Goal: Check status: Check status

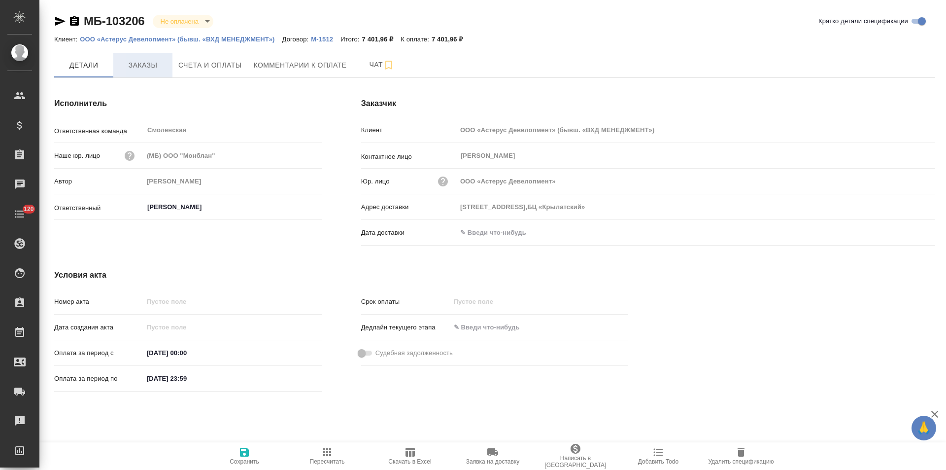
click at [147, 70] on span "Заказы" at bounding box center [142, 65] width 47 height 12
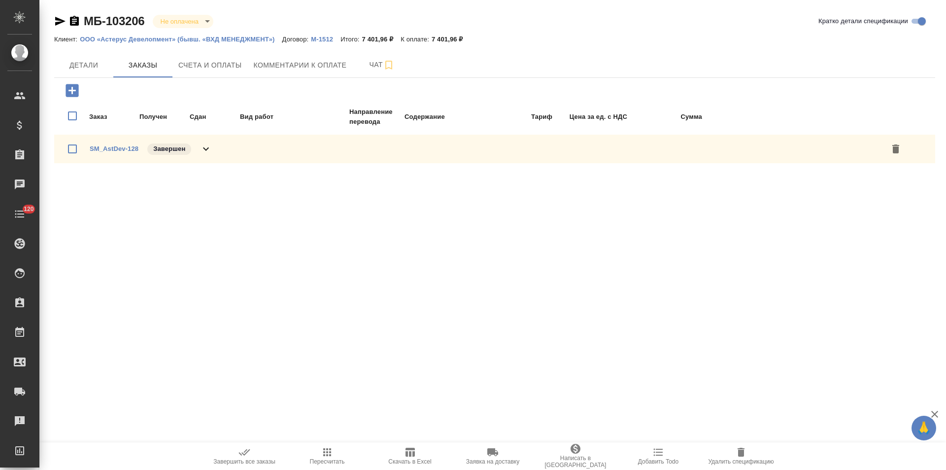
click at [209, 150] on icon at bounding box center [206, 149] width 12 height 12
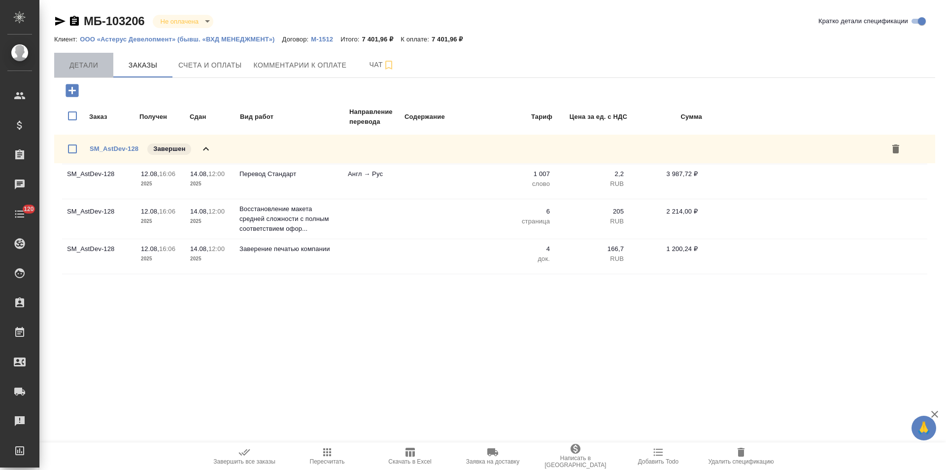
click at [101, 71] on button "Детали" at bounding box center [83, 65] width 59 height 25
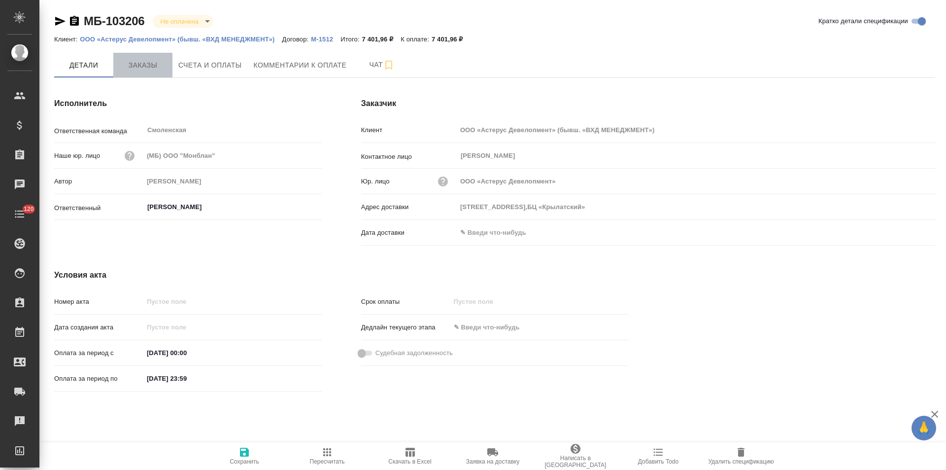
click at [138, 71] on span "Заказы" at bounding box center [142, 65] width 47 height 12
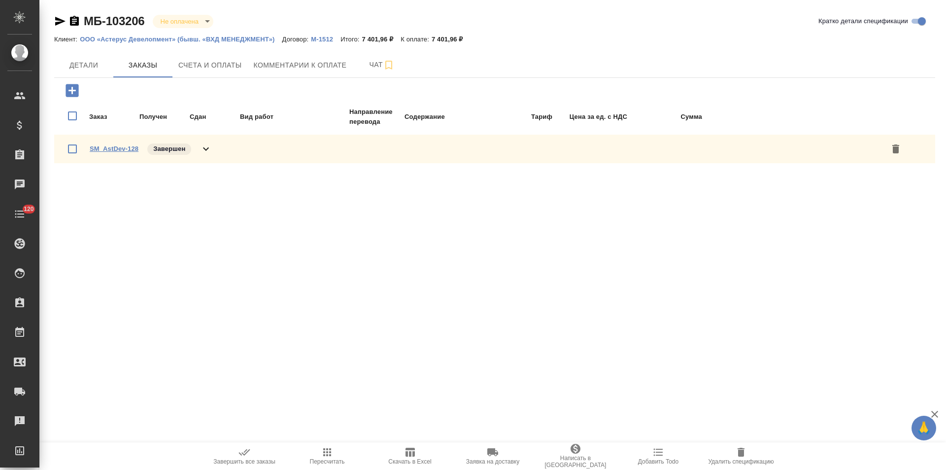
click at [122, 147] on link "SM_AstDev-128" at bounding box center [114, 148] width 49 height 7
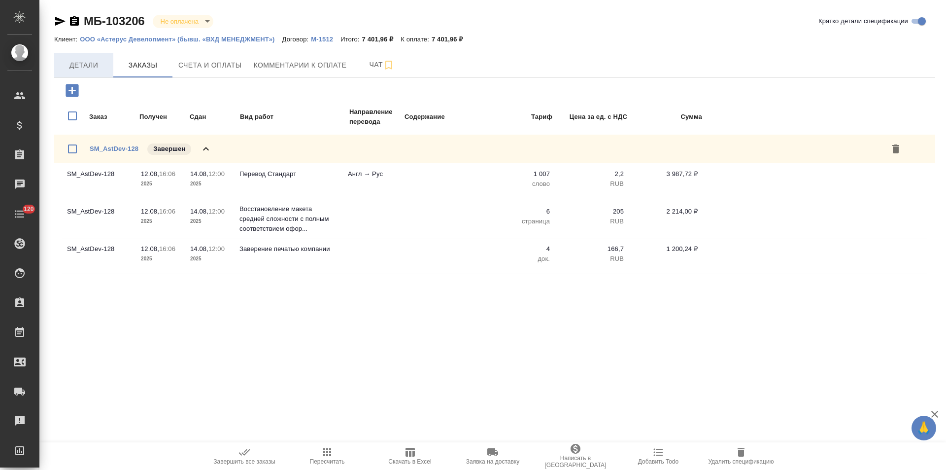
click at [94, 61] on span "Детали" at bounding box center [83, 65] width 47 height 12
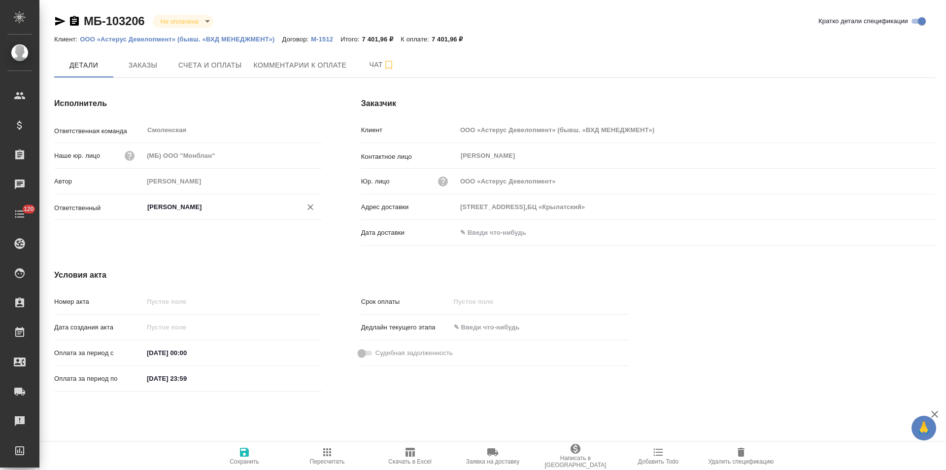
click at [177, 210] on input "[PERSON_NAME]" at bounding box center [216, 207] width 140 height 12
click at [203, 232] on li "Шульгина Анна" at bounding box center [232, 229] width 178 height 18
type input "Шульгина Анна"
type input "Осенний бульвар, д. 23,БЦ «Крылатский»"
type input "Шульгина Анна"
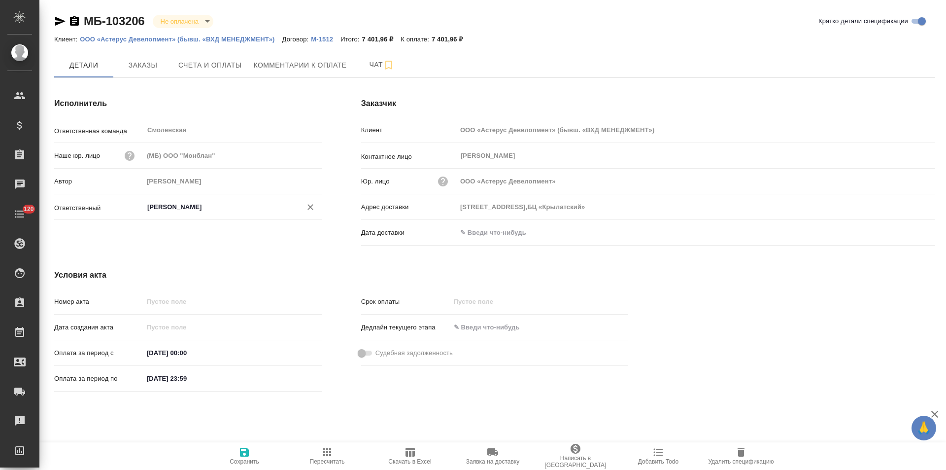
click at [244, 459] on span "Сохранить" at bounding box center [245, 461] width 30 height 7
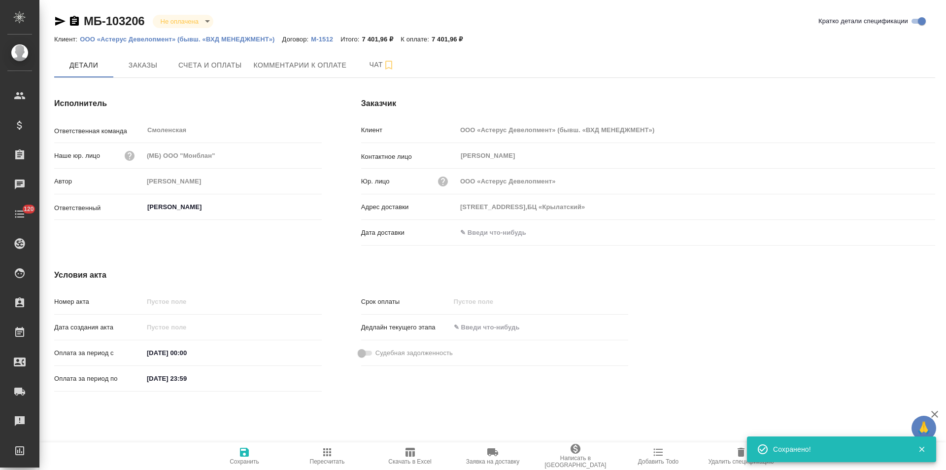
click at [325, 40] on p "М-1512" at bounding box center [326, 38] width 30 height 7
click at [72, 22] on icon "button" at bounding box center [74, 21] width 9 height 10
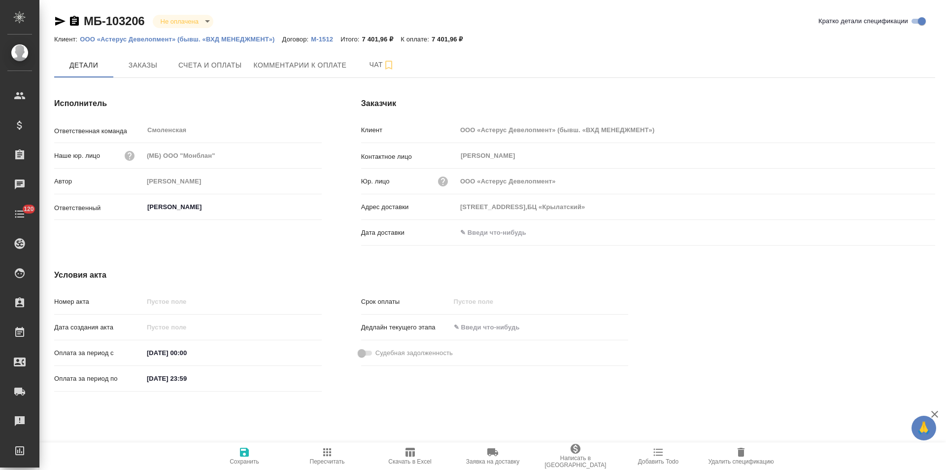
click at [236, 39] on p "ООО «Астерус Девелопмент» (бывш. «ВХД МЕНЕДЖМЕНТ»)" at bounding box center [181, 38] width 202 height 7
click at [223, 64] on span "Счета и оплаты" at bounding box center [210, 65] width 64 height 12
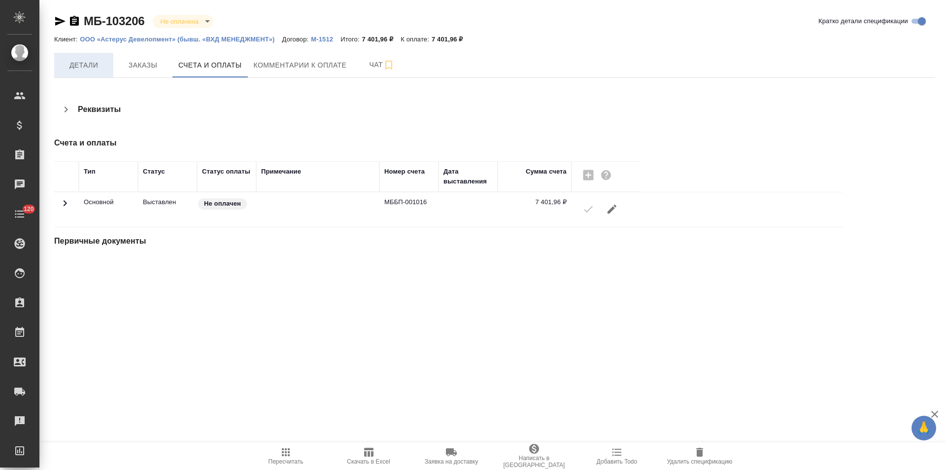
click at [91, 66] on span "Детали" at bounding box center [83, 65] width 47 height 12
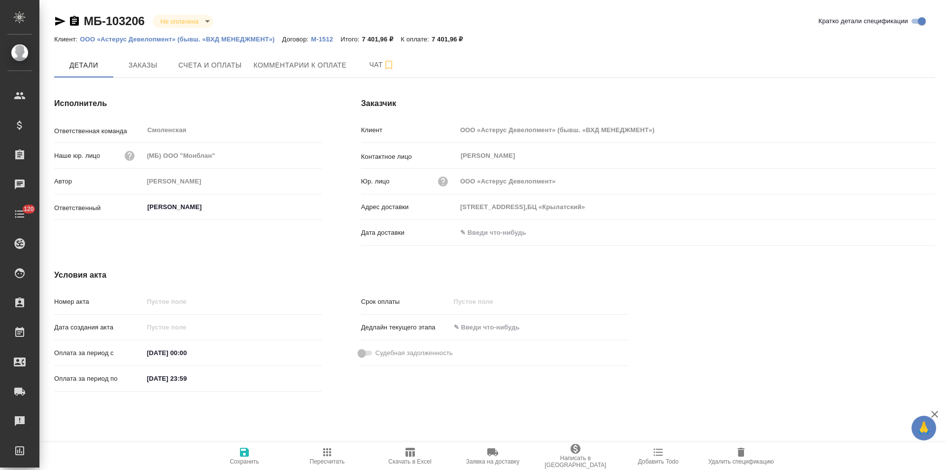
click at [474, 231] on input "text" at bounding box center [500, 232] width 86 height 14
click at [904, 231] on icon "button" at bounding box center [907, 232] width 12 height 12
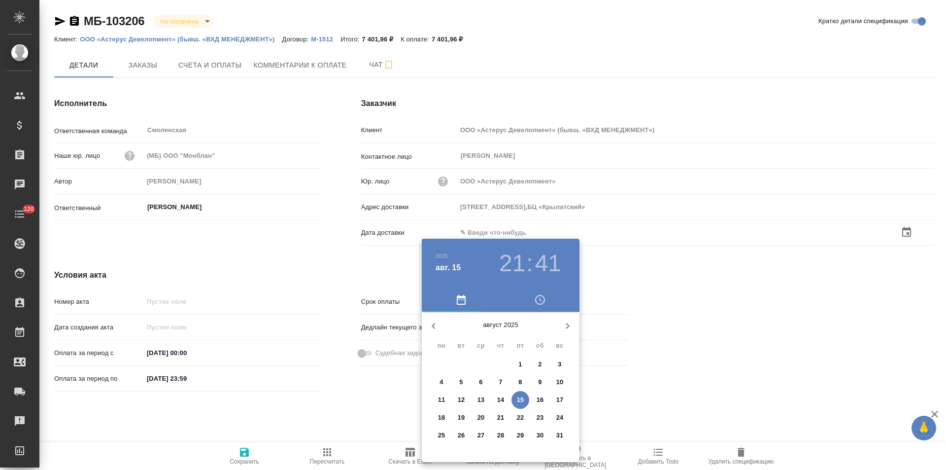
click at [520, 396] on p "15" at bounding box center [520, 400] width 7 height 10
type input "Осенний бульвар, д. 23,БЦ «Крылатский»"
type input "15.08.2025 21:41"
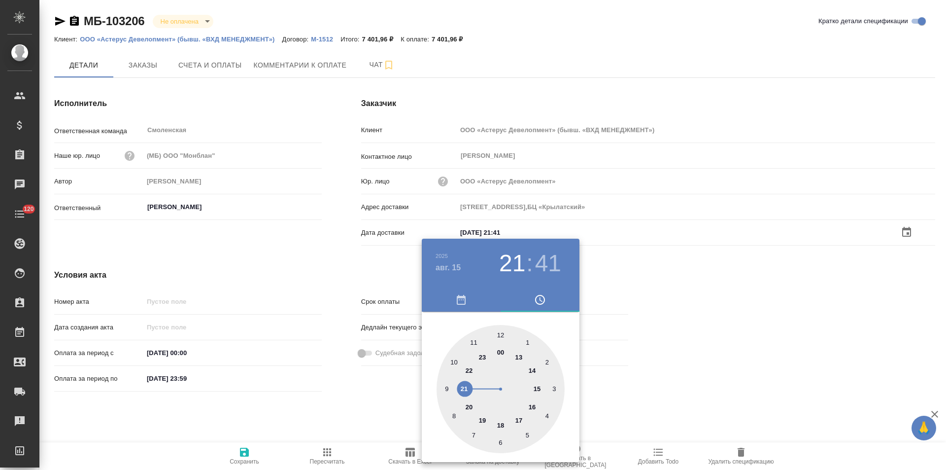
drag, startPoint x: 372, startPoint y: 393, endPoint x: 293, endPoint y: 429, distance: 86.7
click at [371, 393] on div at bounding box center [473, 235] width 946 height 470
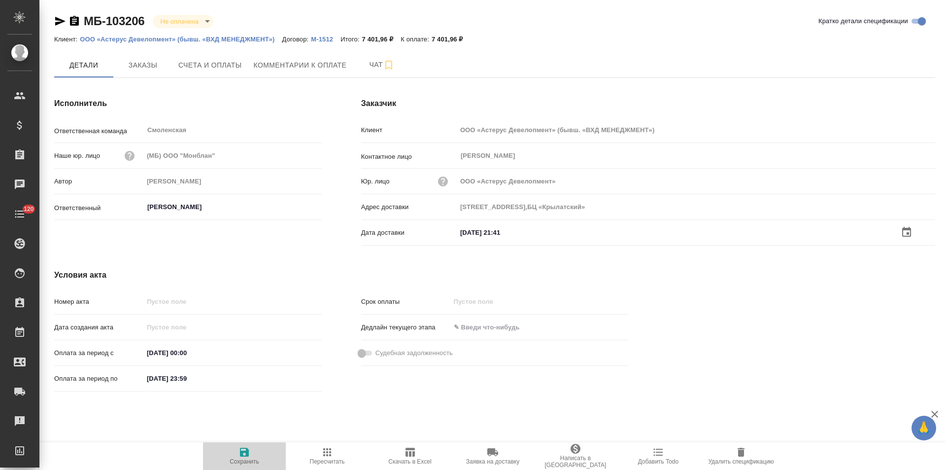
click at [244, 461] on span "Сохранить" at bounding box center [245, 461] width 30 height 7
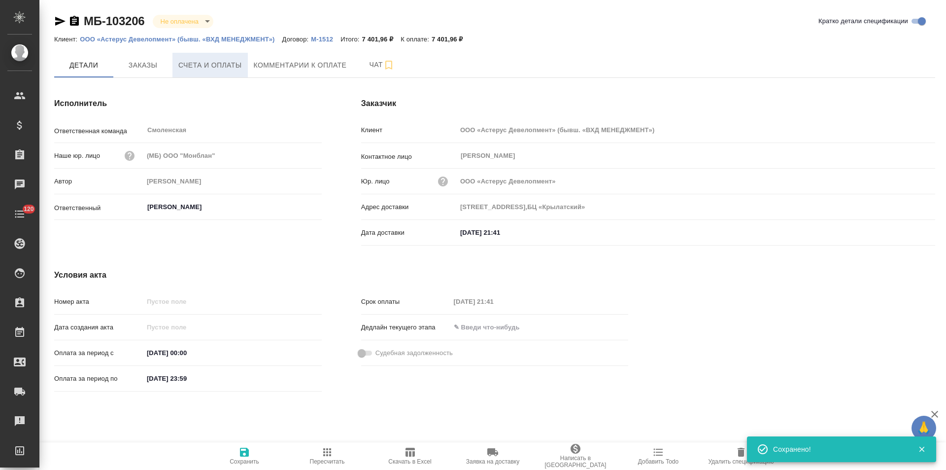
click at [221, 69] on span "Счета и оплаты" at bounding box center [210, 65] width 64 height 12
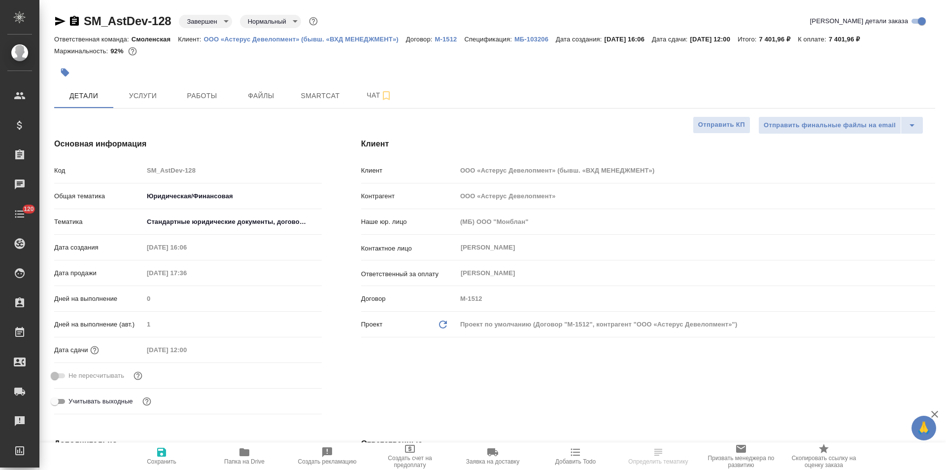
select select "RU"
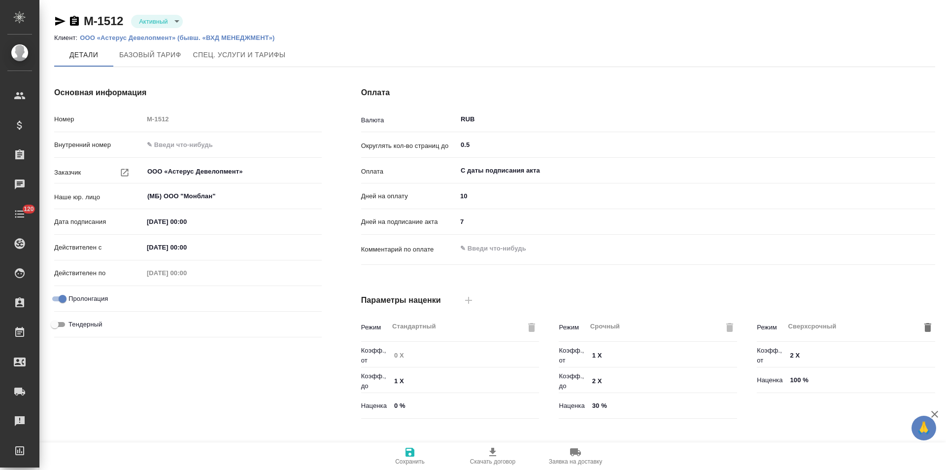
type input "1062 awatera"
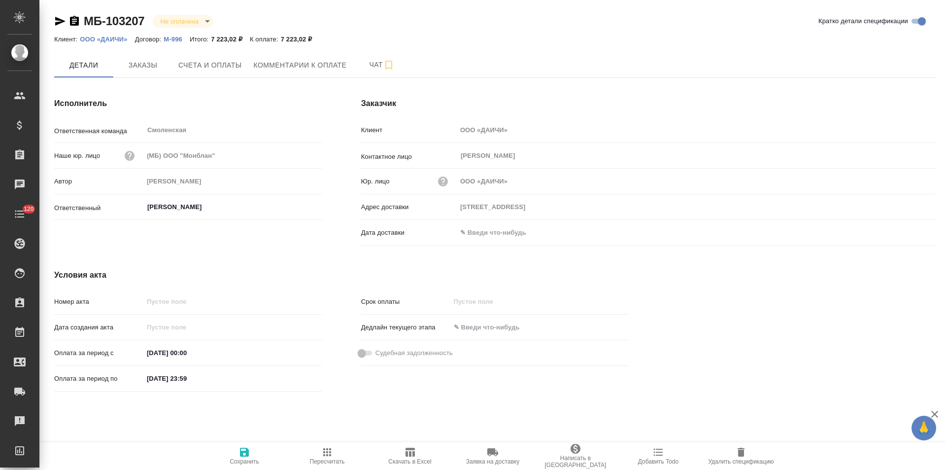
click at [177, 38] on p "М-996" at bounding box center [177, 38] width 26 height 7
click at [165, 67] on span "Заказы" at bounding box center [142, 65] width 47 height 12
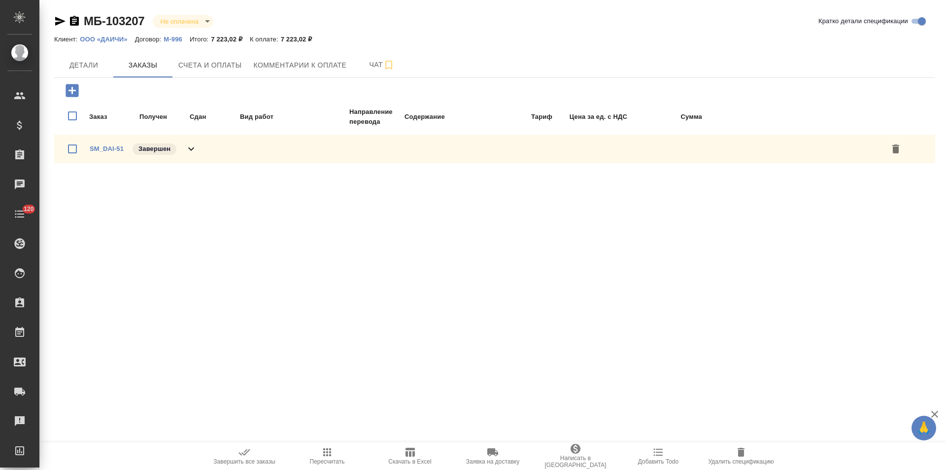
click at [229, 149] on div "SM_DAI-51 Завершен" at bounding box center [494, 149] width 881 height 29
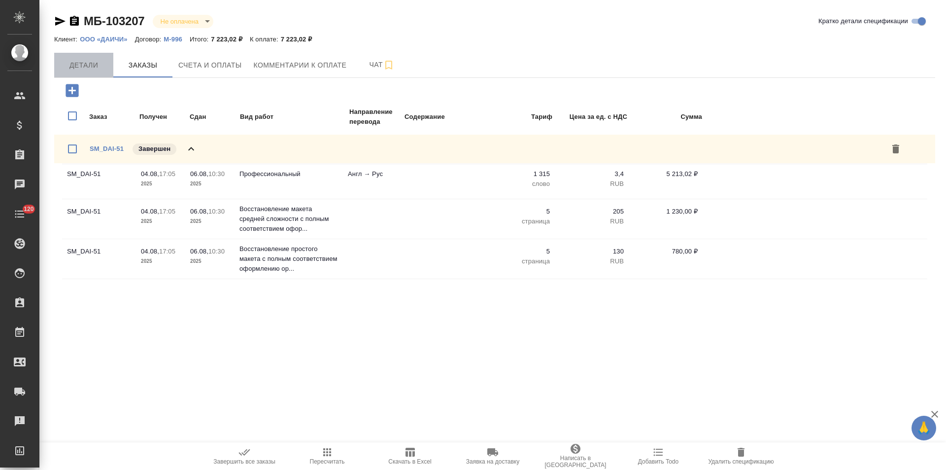
click at [91, 66] on span "Детали" at bounding box center [83, 65] width 47 height 12
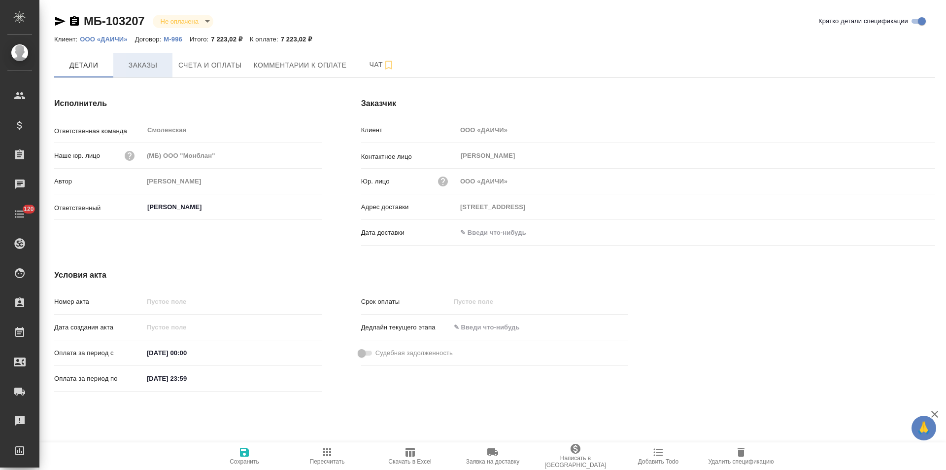
click at [145, 61] on span "Заказы" at bounding box center [142, 65] width 47 height 12
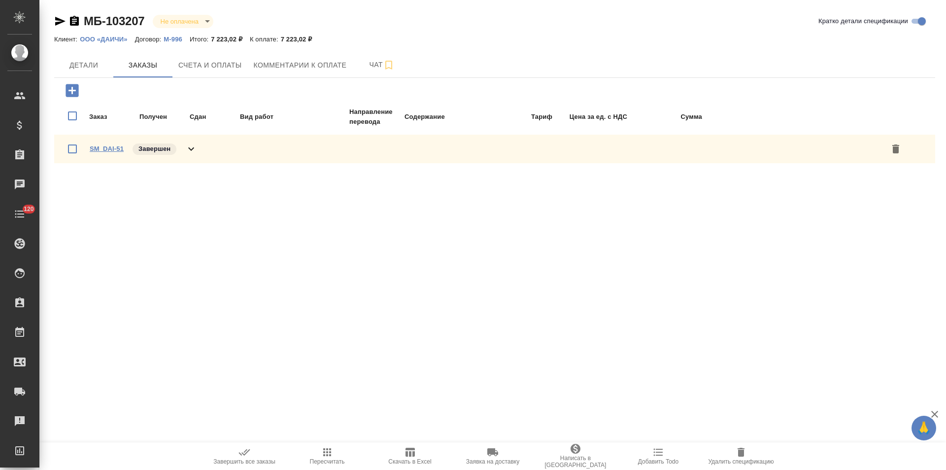
click at [118, 149] on link "SM_DAI-51" at bounding box center [107, 148] width 34 height 7
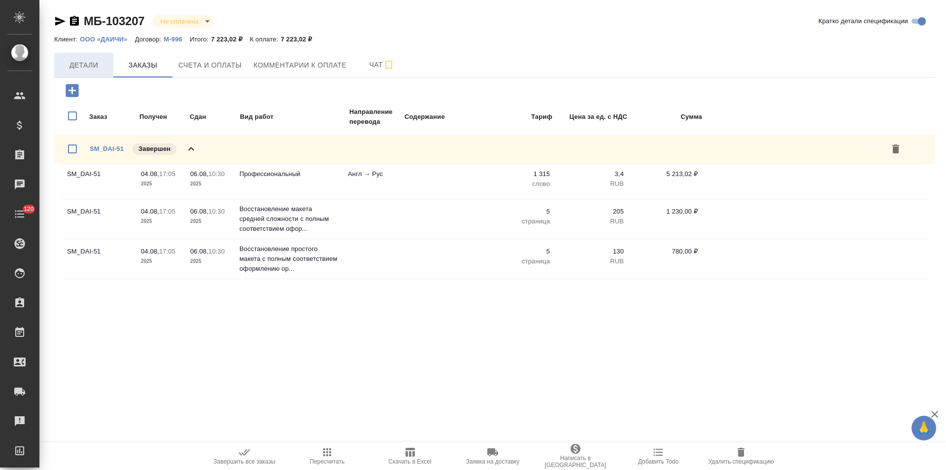
click at [94, 62] on span "Детали" at bounding box center [83, 65] width 47 height 12
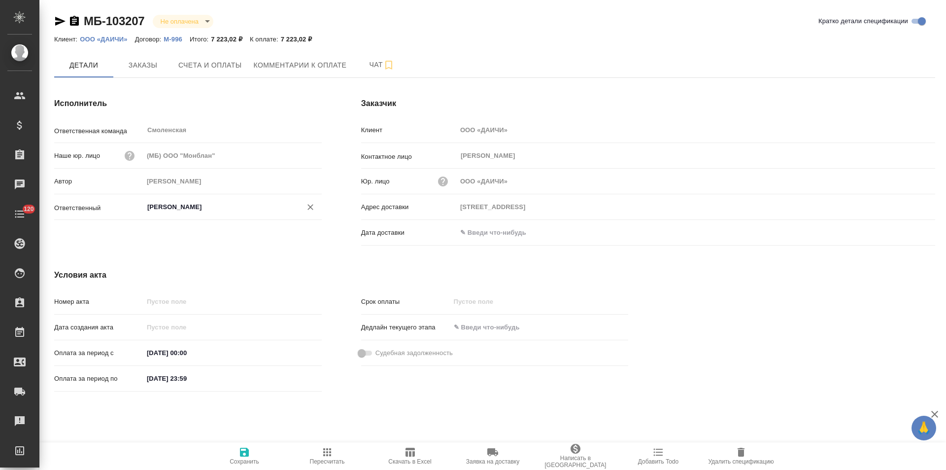
click at [207, 207] on input "Козлова Мария" at bounding box center [216, 207] width 140 height 12
click at [219, 232] on li "[PERSON_NAME]" at bounding box center [232, 229] width 178 height 18
type input "[PERSON_NAME]"
click at [241, 452] on icon "button" at bounding box center [244, 452] width 9 height 9
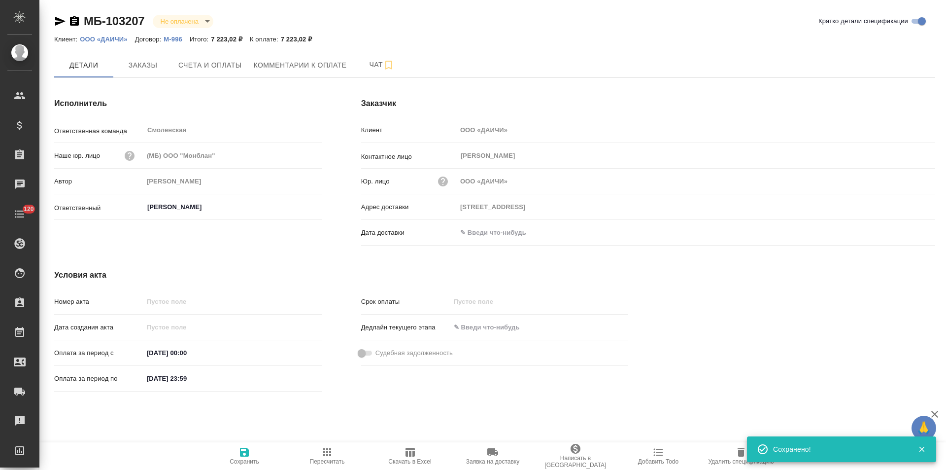
click at [76, 21] on icon "button" at bounding box center [74, 21] width 9 height 10
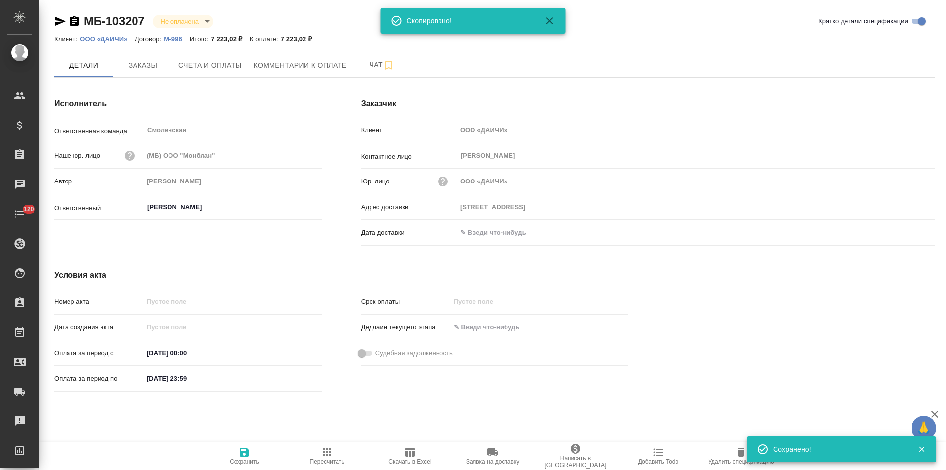
click at [116, 38] on p "ООО «ДАИЧИ»" at bounding box center [107, 38] width 55 height 7
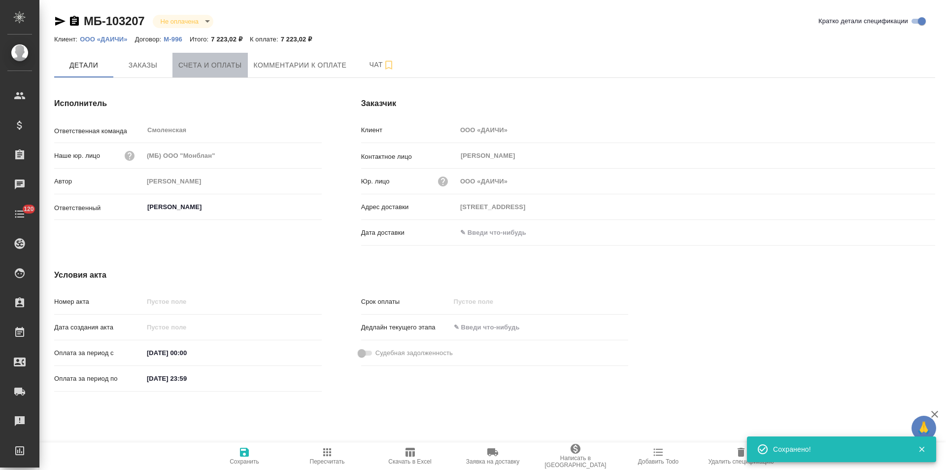
click at [209, 66] on span "Счета и оплаты" at bounding box center [210, 65] width 64 height 12
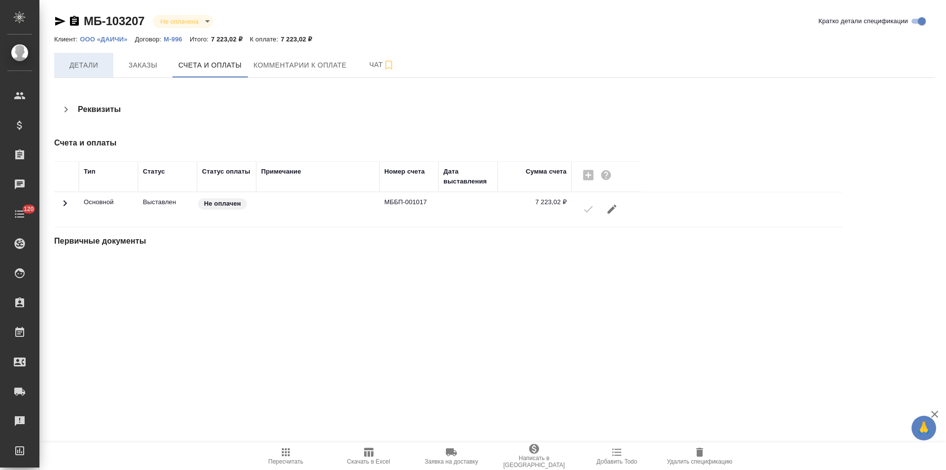
click at [102, 70] on span "Детали" at bounding box center [83, 65] width 47 height 12
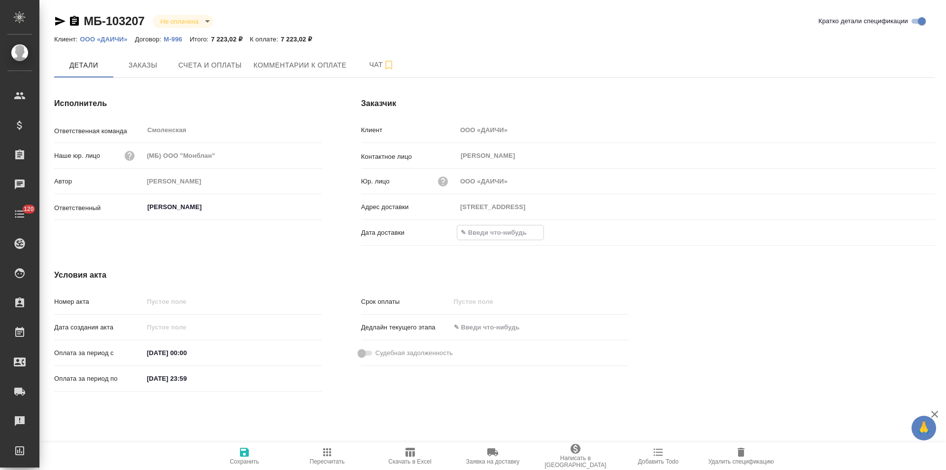
click at [514, 235] on input "text" at bounding box center [500, 232] width 86 height 14
click at [903, 229] on icon "button" at bounding box center [907, 231] width 9 height 10
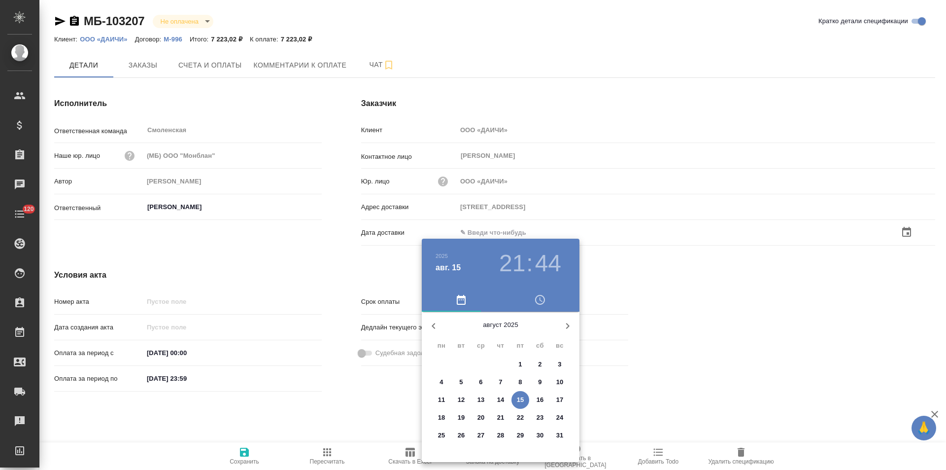
click at [520, 402] on p "15" at bounding box center [520, 400] width 7 height 10
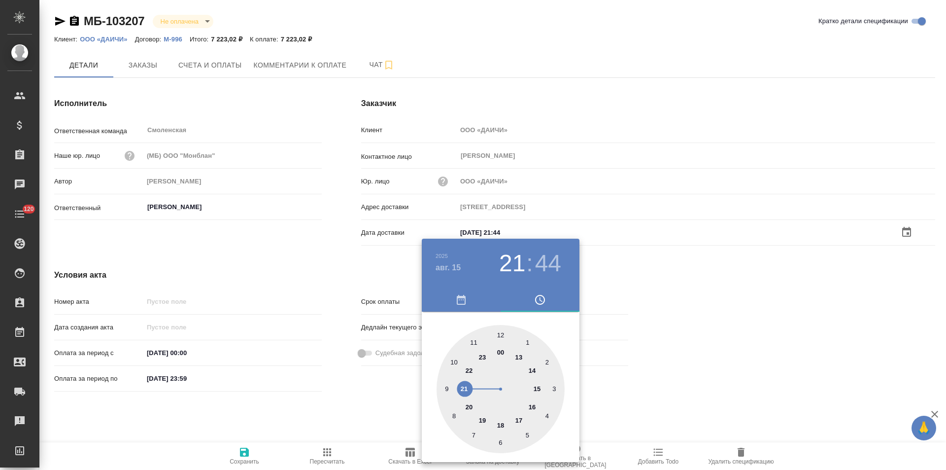
type input "15.08.2025 21:44"
click at [406, 389] on div at bounding box center [473, 235] width 946 height 470
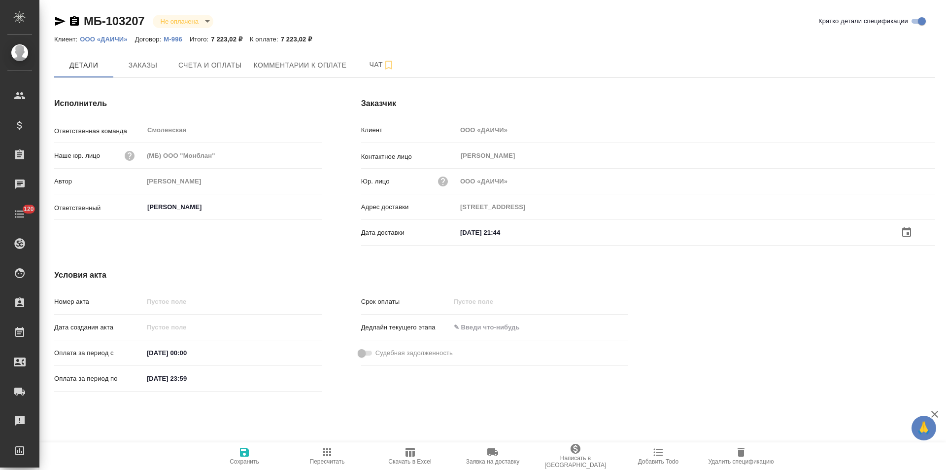
click at [246, 449] on icon "button" at bounding box center [244, 452] width 9 height 9
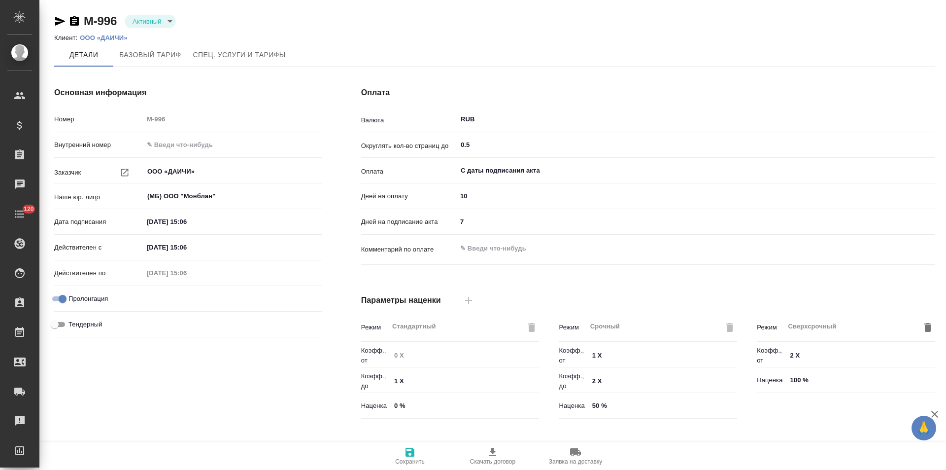
type input "1062 awatera"
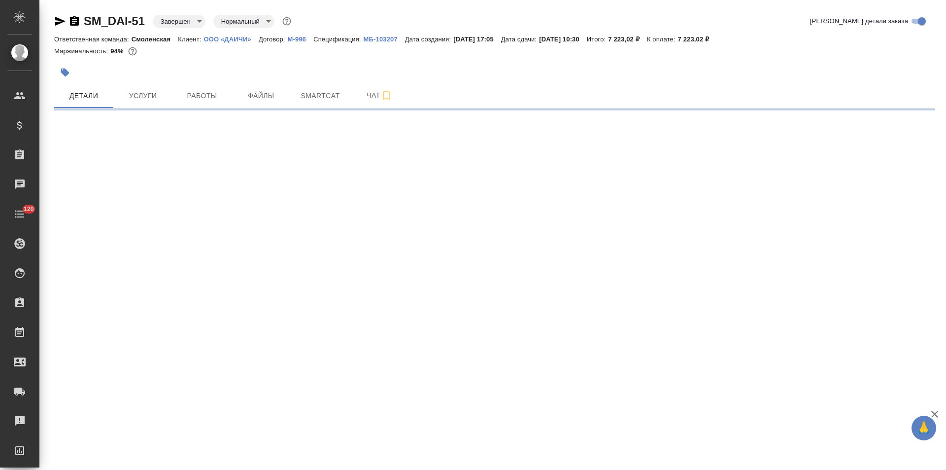
select select "RU"
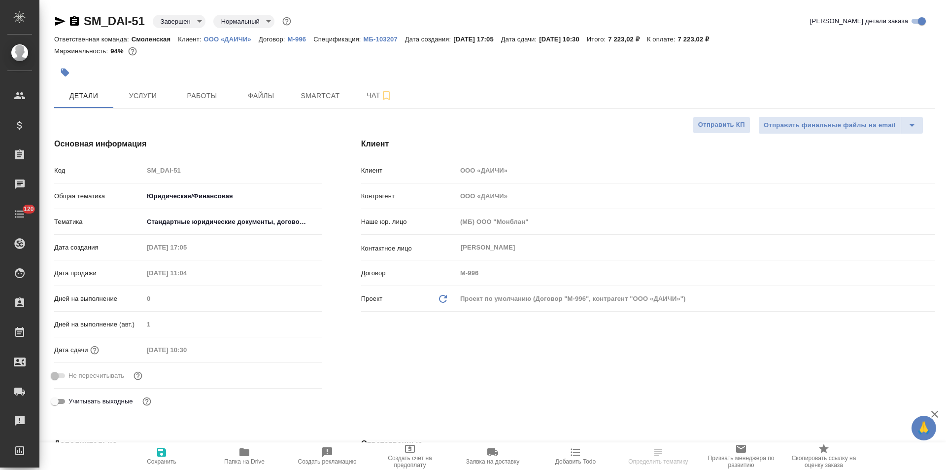
type textarea "x"
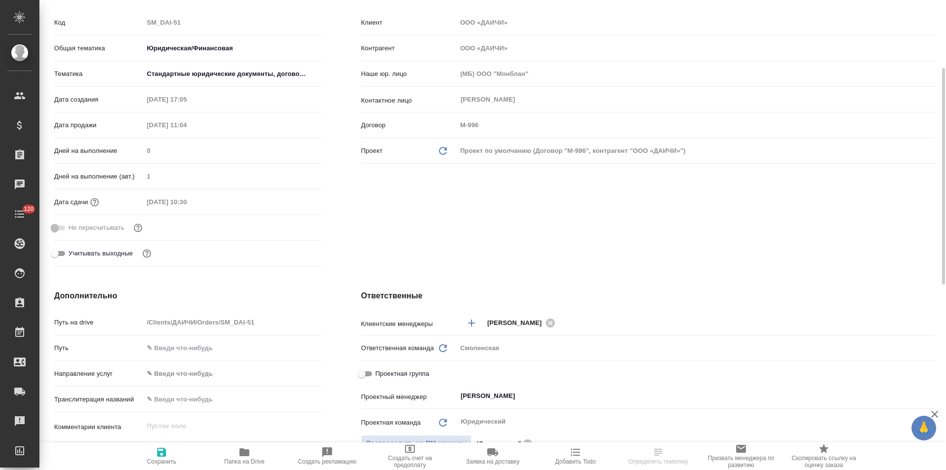
scroll to position [197, 0]
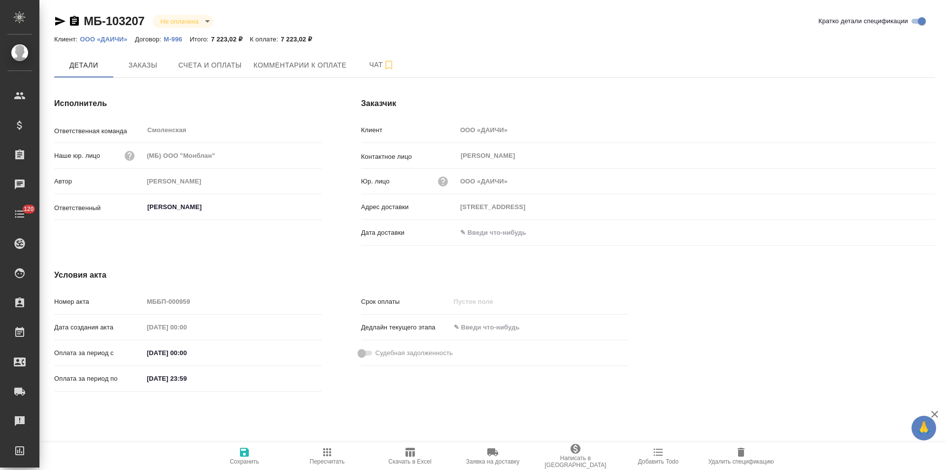
click at [473, 234] on input "text" at bounding box center [500, 232] width 86 height 14
click at [910, 233] on icon "button" at bounding box center [907, 231] width 9 height 10
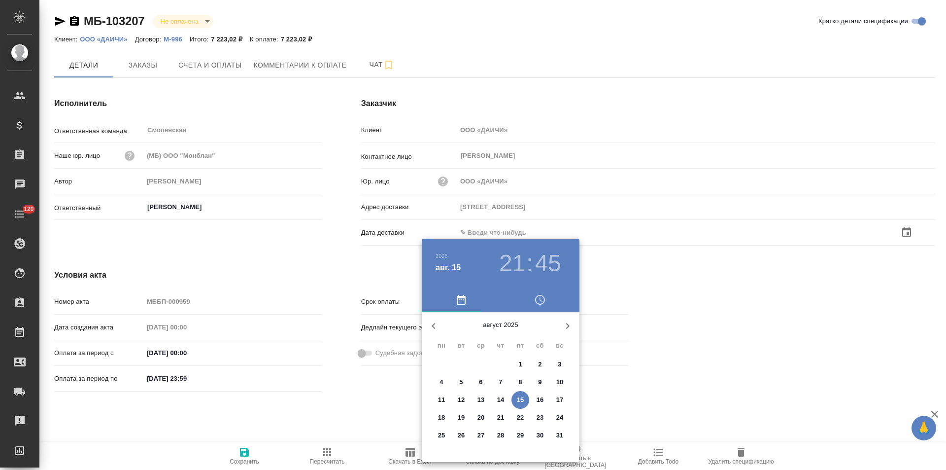
click at [517, 400] on p "15" at bounding box center [520, 400] width 7 height 10
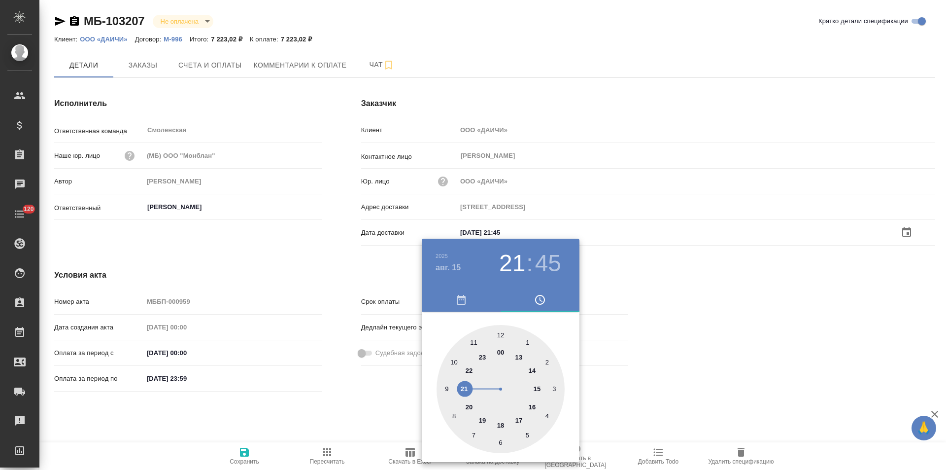
type input "15.08.2025 21:45"
drag, startPoint x: 368, startPoint y: 406, endPoint x: 317, endPoint y: 435, distance: 58.5
click at [368, 406] on div at bounding box center [473, 235] width 946 height 470
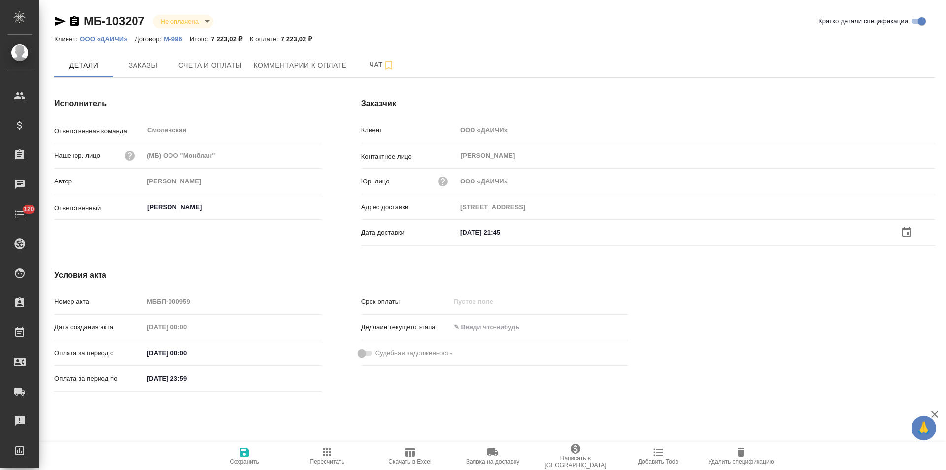
click at [253, 454] on span "Сохранить" at bounding box center [244, 455] width 71 height 19
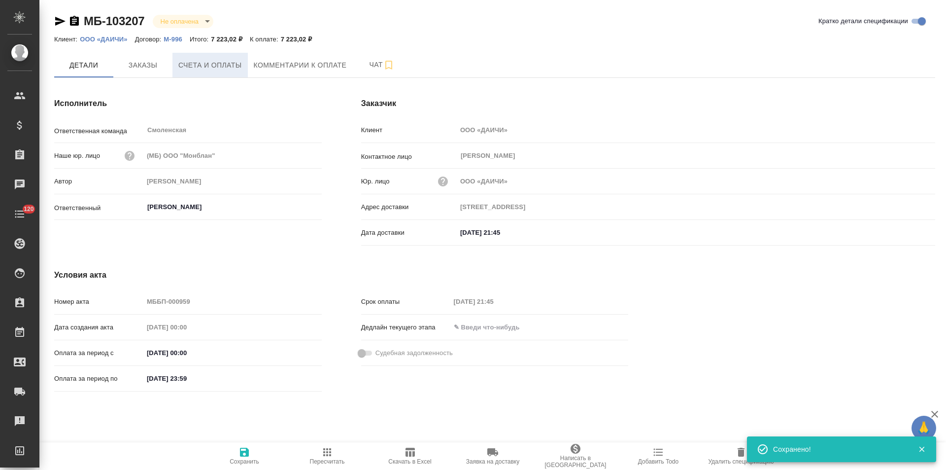
click at [222, 66] on span "Счета и оплаты" at bounding box center [210, 65] width 64 height 12
